Goal: Check status

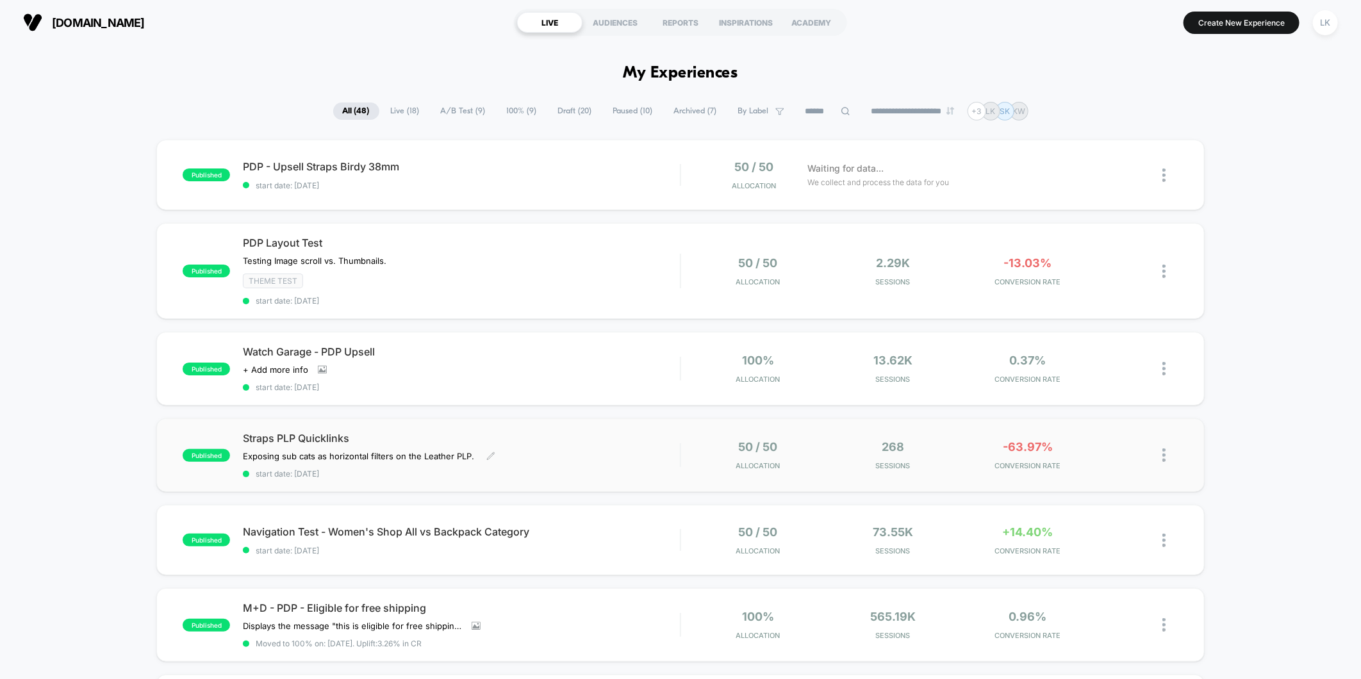
click at [593, 454] on div "Straps PLP Quicklinks Exposing sub cats as horizontal filters on the Leather PL…" at bounding box center [461, 455] width 437 height 47
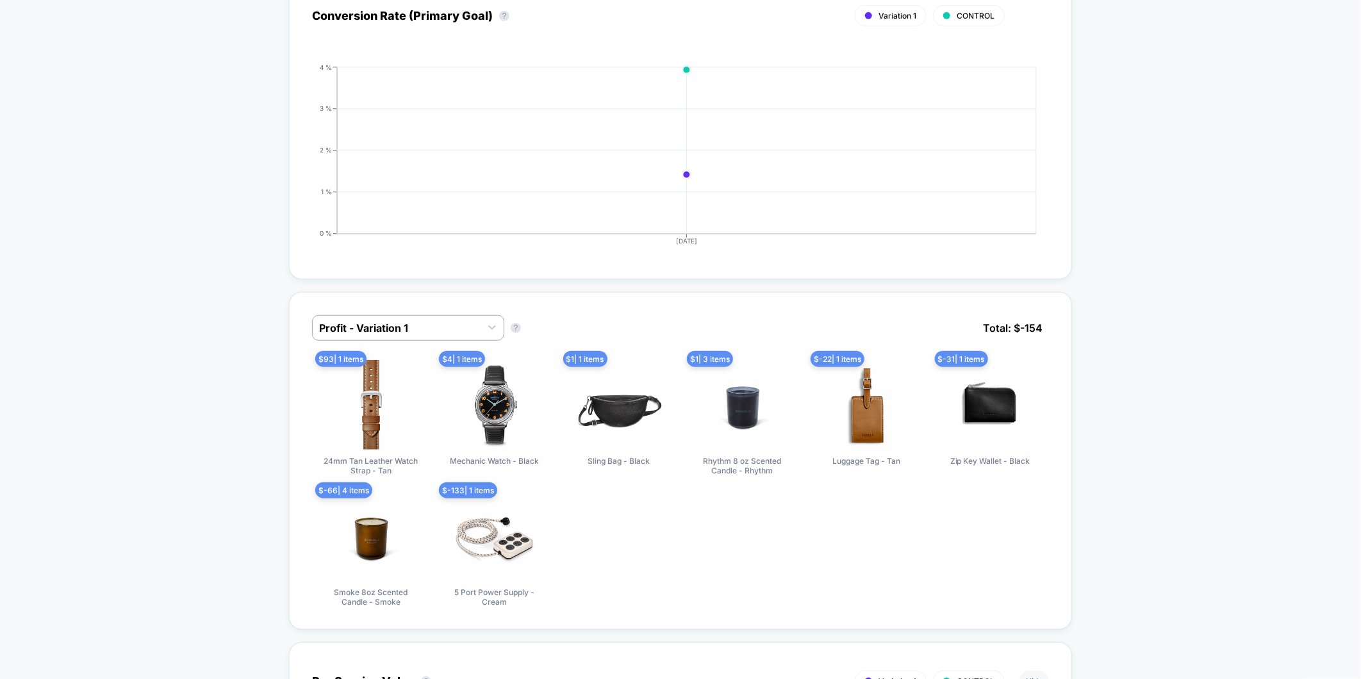
scroll to position [712, 0]
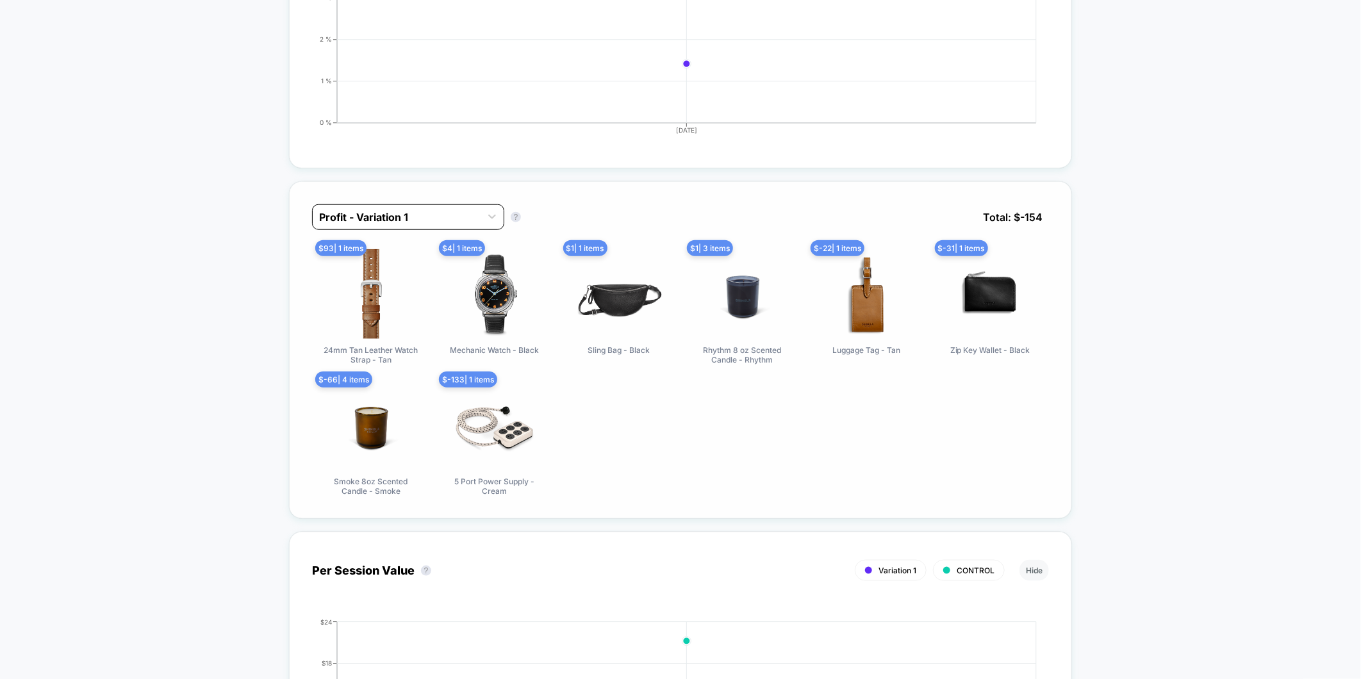
click at [375, 215] on div at bounding box center [396, 216] width 155 height 15
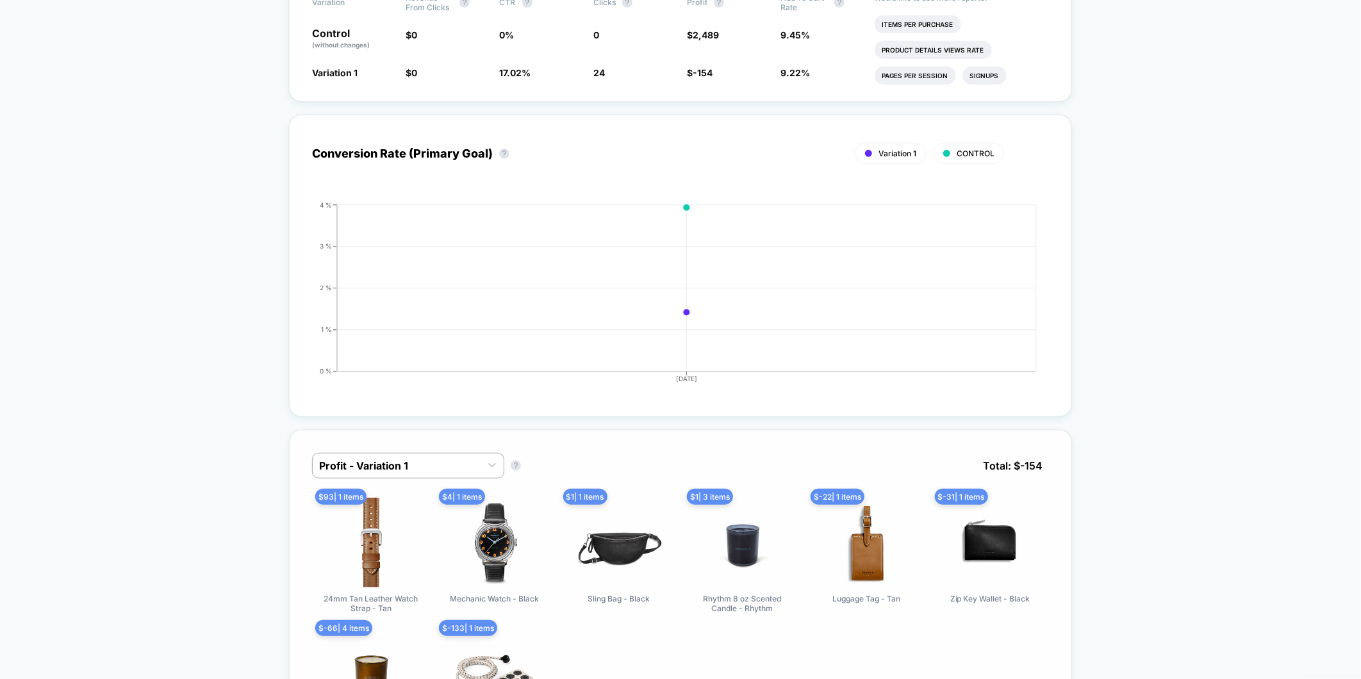
scroll to position [569, 0]
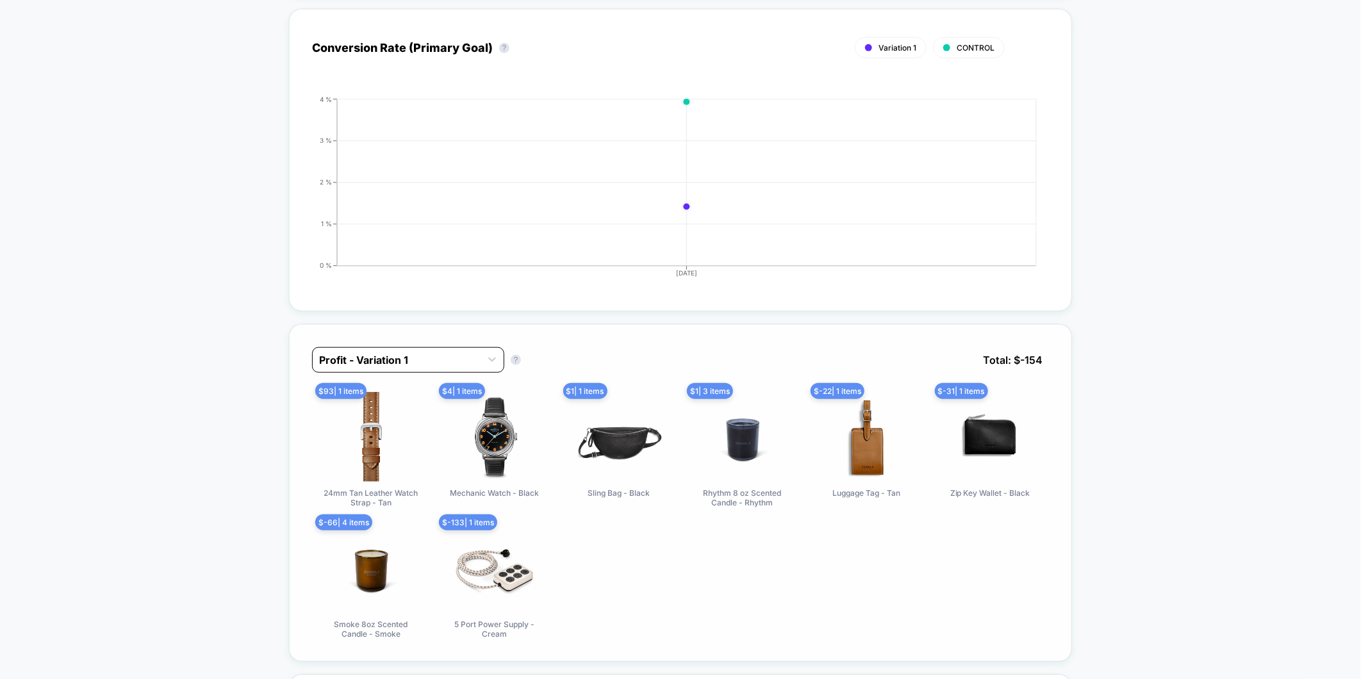
click at [434, 366] on div "Profit - Variation 1" at bounding box center [397, 360] width 168 height 20
click at [413, 406] on div "Profit - CONTROL" at bounding box center [408, 415] width 192 height 23
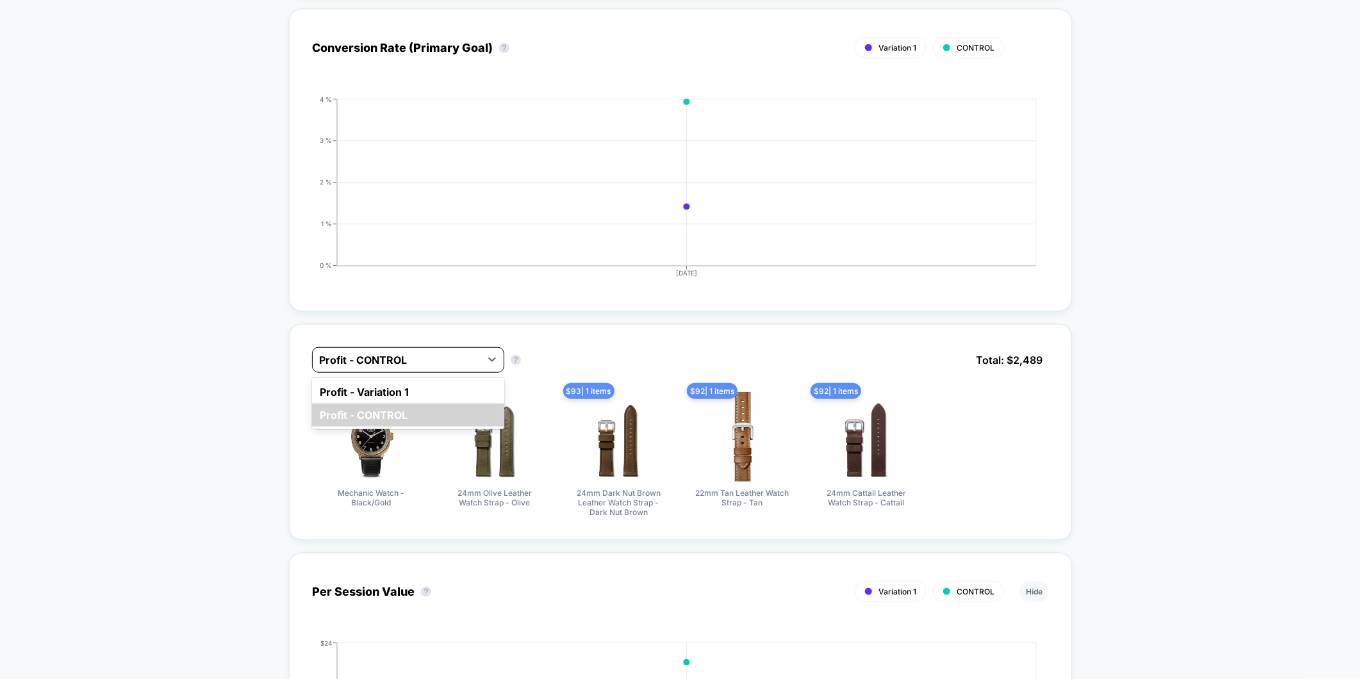
click at [411, 362] on div at bounding box center [396, 359] width 155 height 15
click at [395, 386] on div "Profit - Variation 1" at bounding box center [408, 391] width 192 height 23
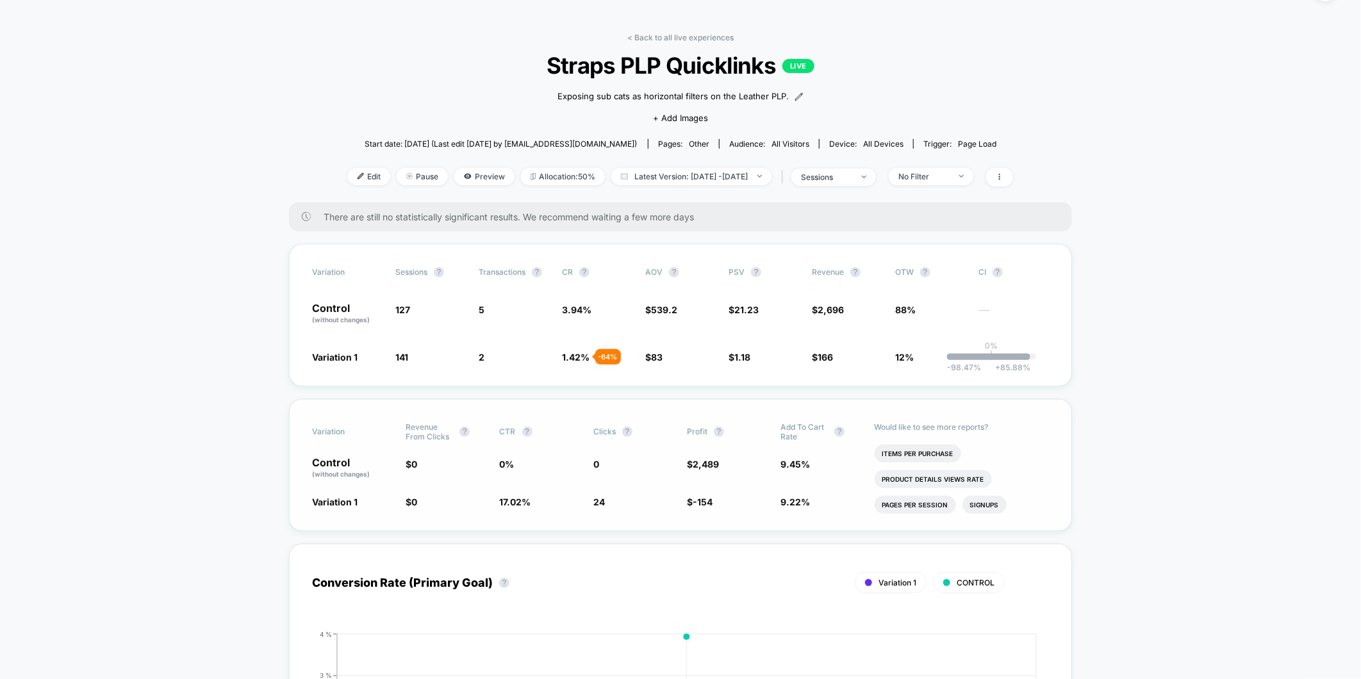
scroll to position [0, 0]
